Goal: Information Seeking & Learning: Check status

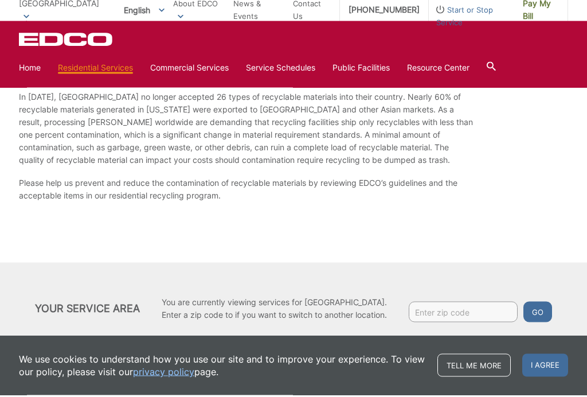
scroll to position [1712, 0]
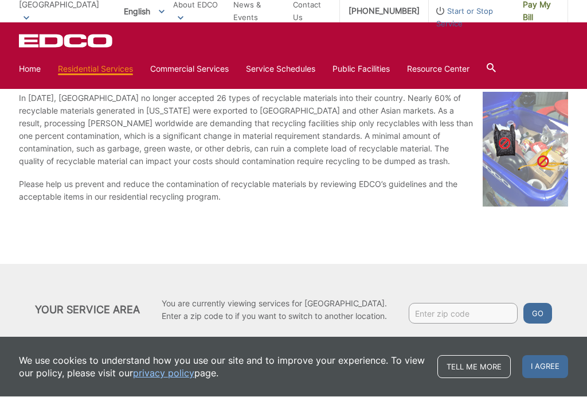
click at [177, 314] on p "You are currently viewing services for La Mesa City. Enter a zip code to if you…" at bounding box center [274, 310] width 225 height 25
click at [25, 63] on link "Home" at bounding box center [30, 69] width 22 height 13
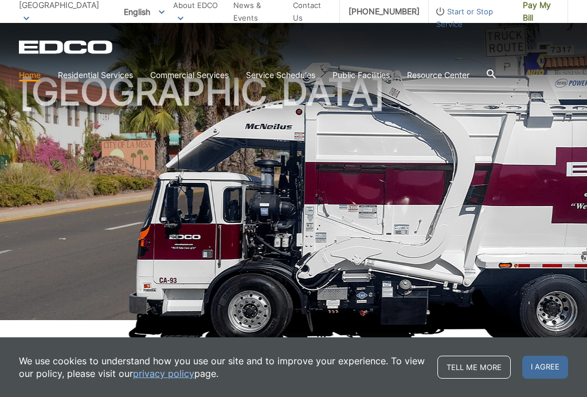
scroll to position [46, 0]
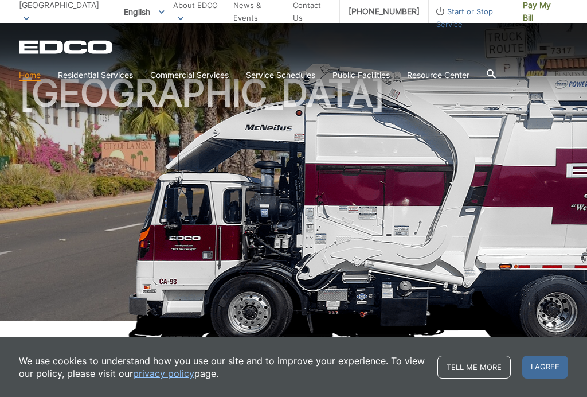
click at [253, 72] on link "Service Schedules" at bounding box center [280, 75] width 69 height 13
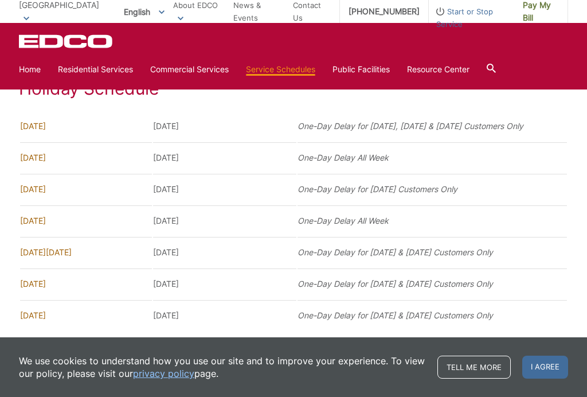
scroll to position [797, 0]
click at [139, 235] on td "[DATE]" at bounding box center [86, 220] width 132 height 30
click at [154, 235] on td "[DATE]" at bounding box center [224, 220] width 143 height 30
click at [30, 234] on td "[DATE]" at bounding box center [86, 220] width 132 height 30
click at [176, 235] on td "[DATE]" at bounding box center [224, 220] width 143 height 30
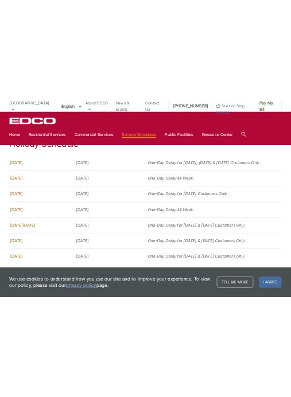
scroll to position [1152, 0]
